Goal: Information Seeking & Learning: Check status

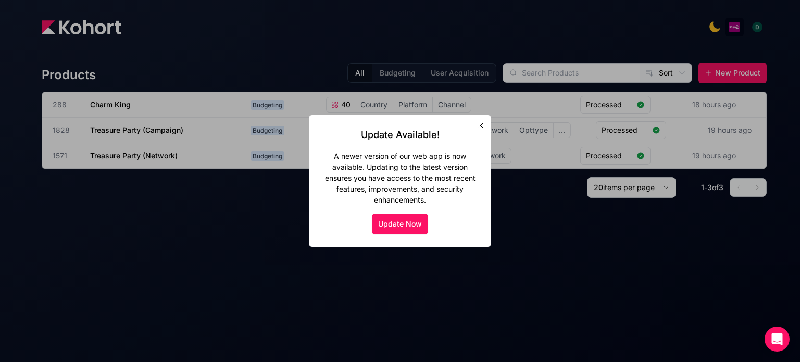
click at [486, 125] on button "button" at bounding box center [481, 125] width 17 height 17
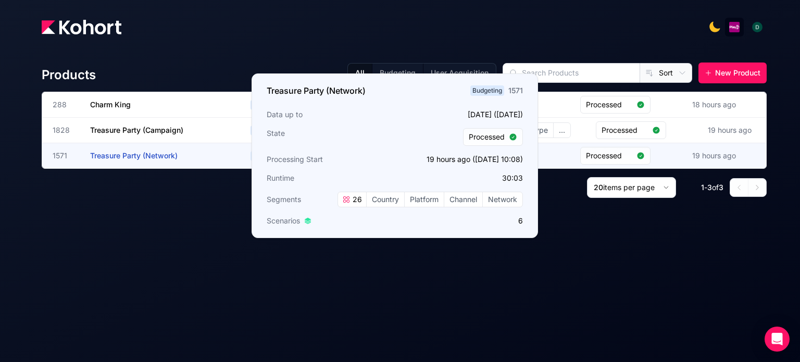
click at [149, 155] on span "Treasure Party (Network)" at bounding box center [134, 155] width 88 height 9
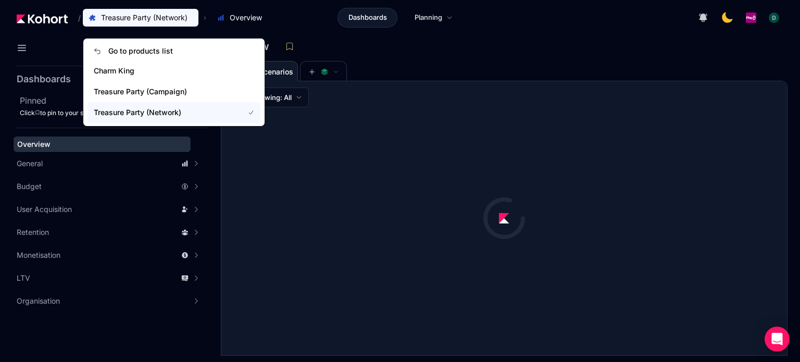
click at [150, 18] on span "Treasure Party (Network)" at bounding box center [144, 18] width 87 height 10
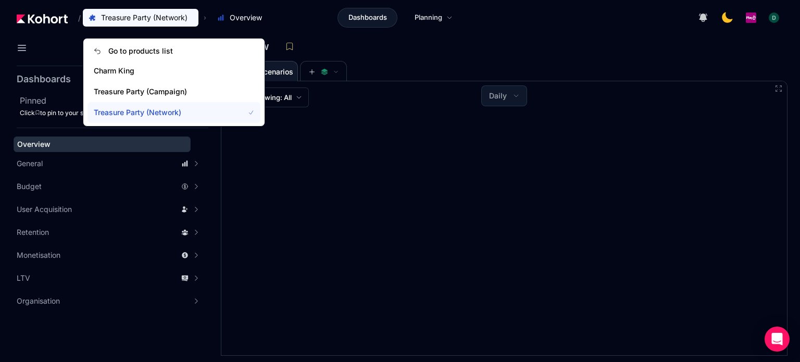
click at [150, 113] on span "Treasure Party (Network)" at bounding box center [163, 112] width 138 height 10
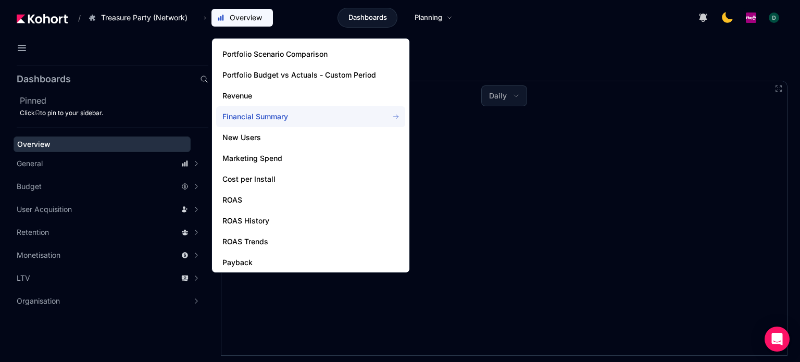
scroll to position [104, 0]
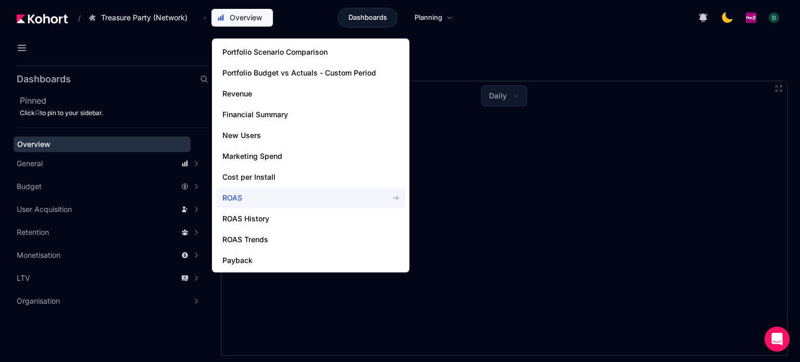
click at [272, 203] on span "ROAS" at bounding box center [300, 198] width 154 height 10
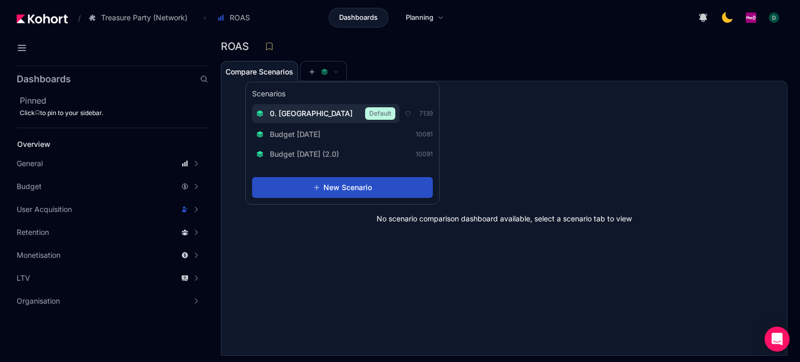
click at [298, 116] on span "0. [GEOGRAPHIC_DATA]" at bounding box center [311, 113] width 83 height 10
